Goal: Check status: Check status

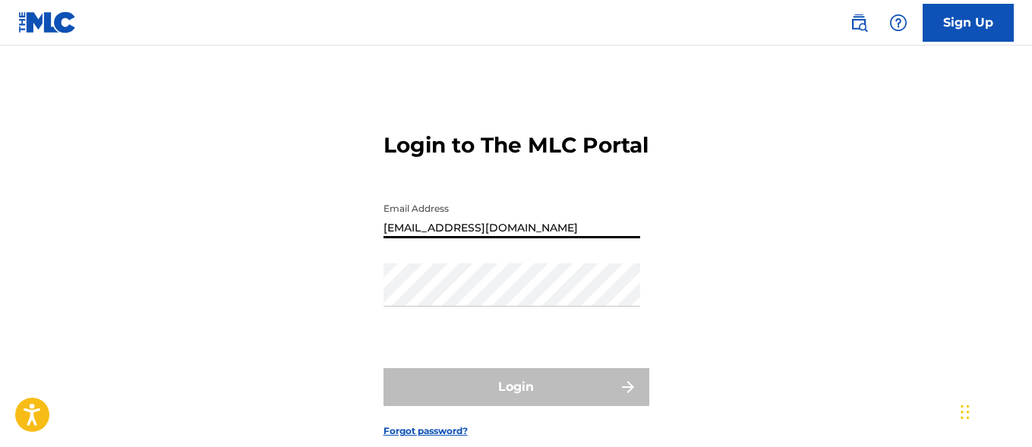
type input "[EMAIL_ADDRESS][DOMAIN_NAME]"
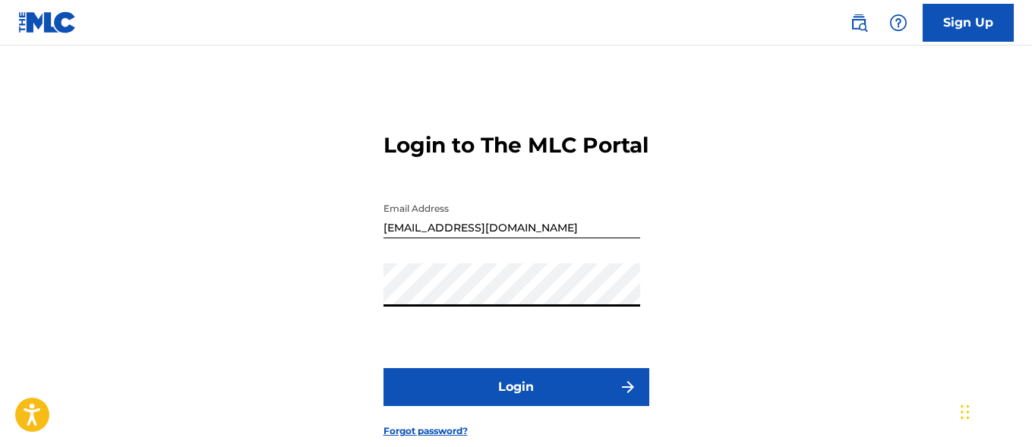
click at [516, 406] on button "Login" at bounding box center [517, 387] width 266 height 38
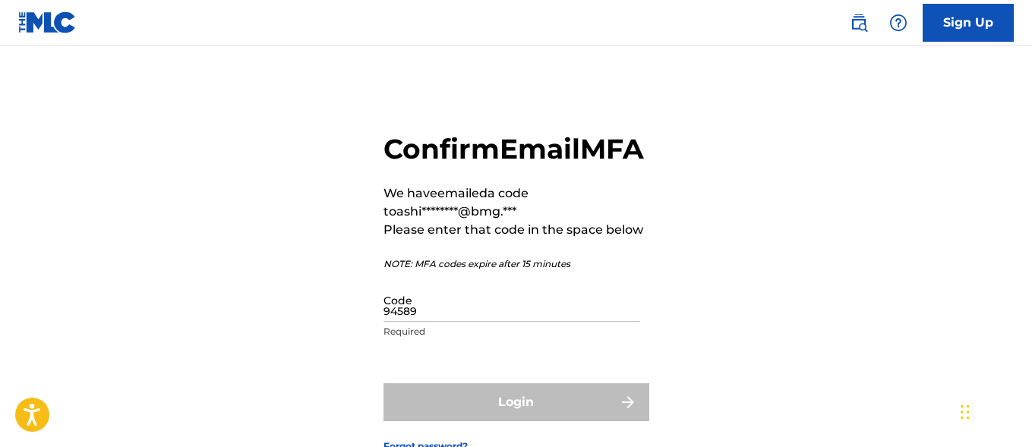
type input "945890"
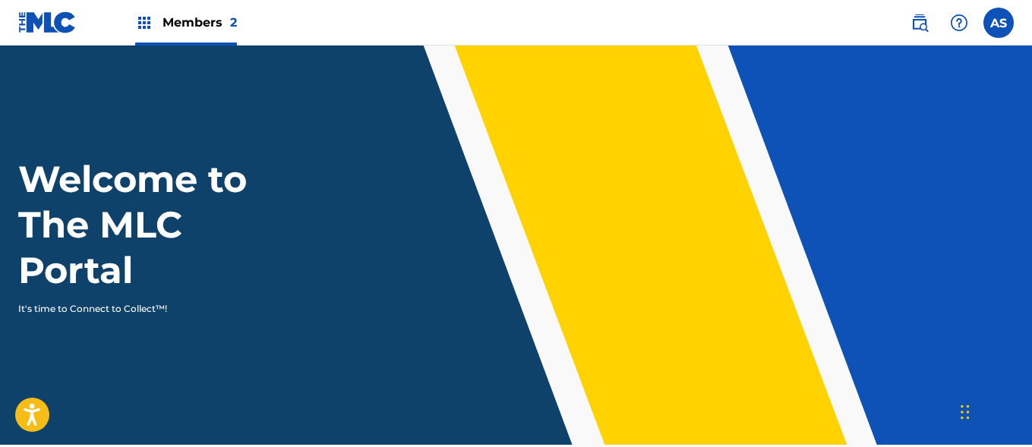
click at [144, 23] on img at bounding box center [144, 23] width 18 height 18
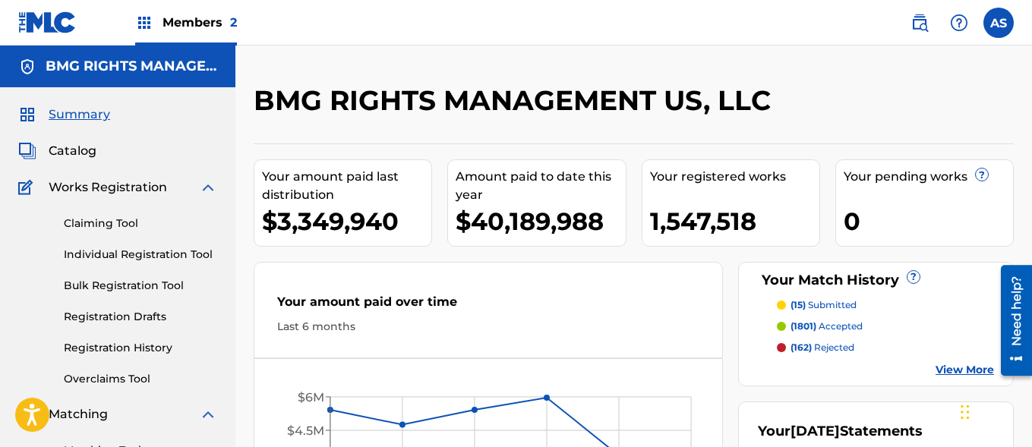
scroll to position [330, 0]
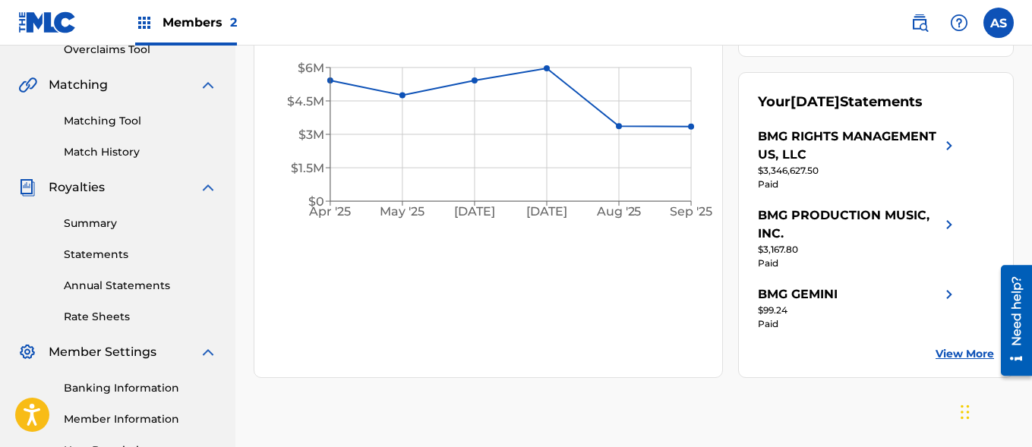
click at [141, 223] on link "Summary" at bounding box center [140, 224] width 153 height 16
